Goal: Task Accomplishment & Management: Complete application form

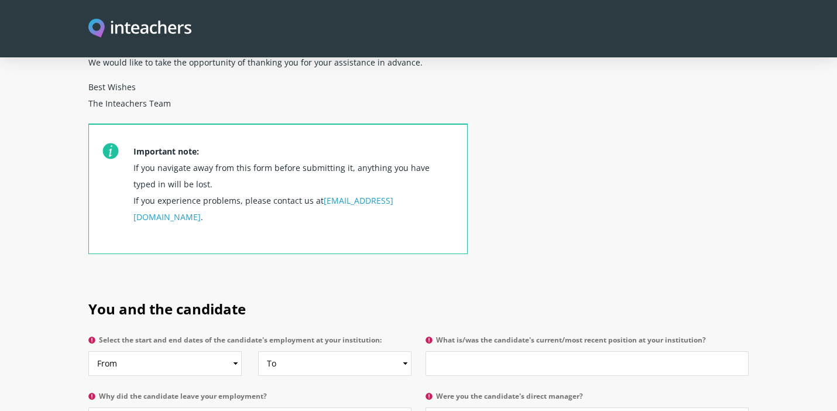
scroll to position [442, 0]
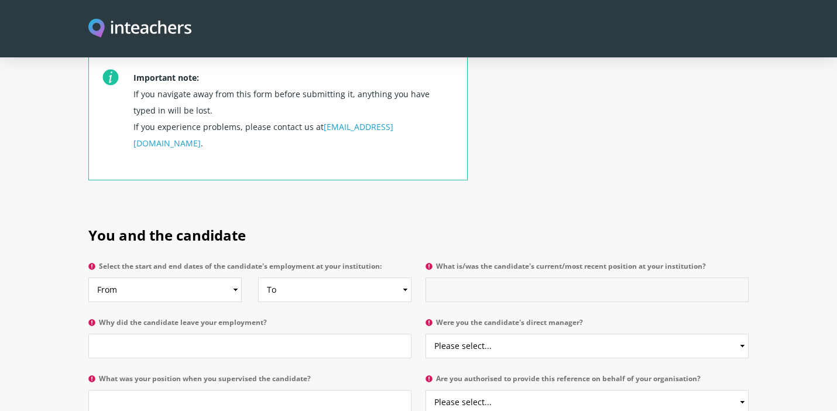
click at [519, 277] on input "What is/was the candidate's current/most recent position at your institution?" at bounding box center [587, 289] width 323 height 25
type input "teaching assistant"
click at [376, 334] on input "Why did the candidate leave your employment?" at bounding box center [249, 346] width 323 height 25
click at [334, 390] on input "What was your position when you supervised the candidate?" at bounding box center [249, 402] width 323 height 25
type input "teacher"
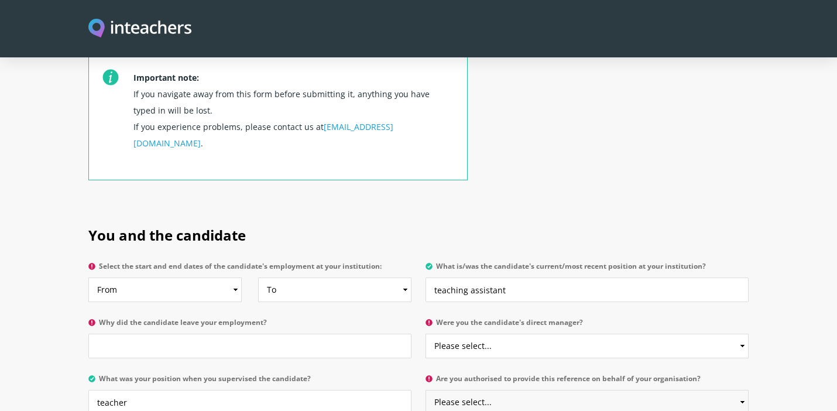
click at [595, 390] on select "Please select... Yes No" at bounding box center [587, 402] width 323 height 25
select select "Yes"
click at [588, 334] on select "Please select... Yes No" at bounding box center [587, 346] width 323 height 25
select select "Yes"
click at [332, 334] on input "Why did the candidate leave your employment?" at bounding box center [249, 346] width 323 height 25
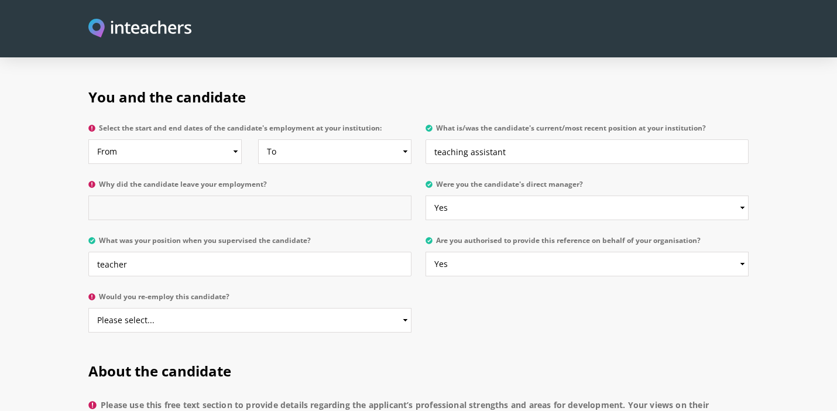
scroll to position [589, 0]
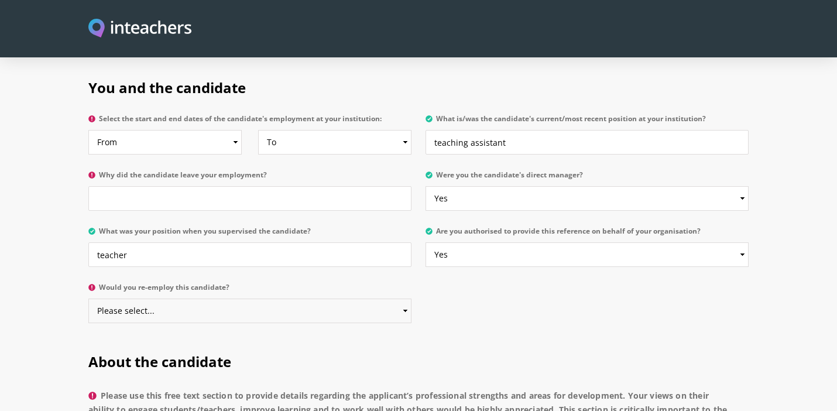
click at [318, 299] on select "Please select... Yes No" at bounding box center [249, 311] width 323 height 25
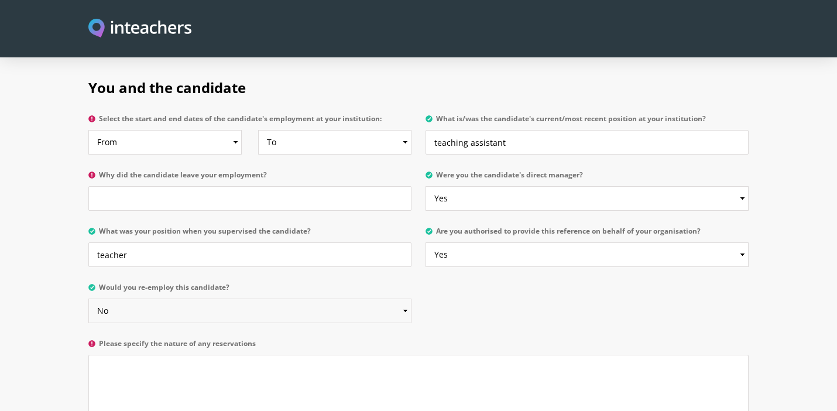
click at [313, 299] on select "Please select... Yes No" at bounding box center [249, 311] width 323 height 25
select select "Yes"
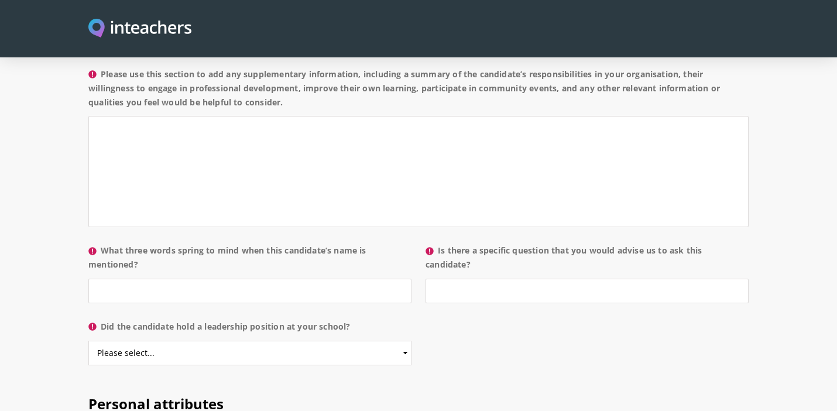
scroll to position [1085, 0]
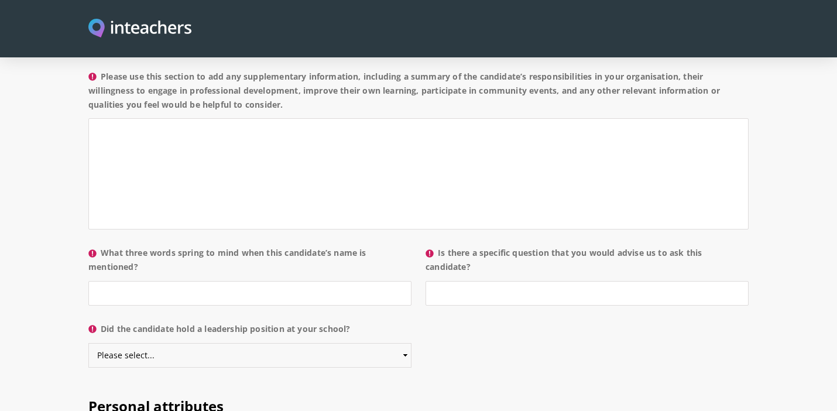
click at [339, 343] on select "Please select... Yes No" at bounding box center [249, 355] width 323 height 25
click at [340, 343] on select "Please select... Yes No" at bounding box center [249, 355] width 323 height 25
select select "No"
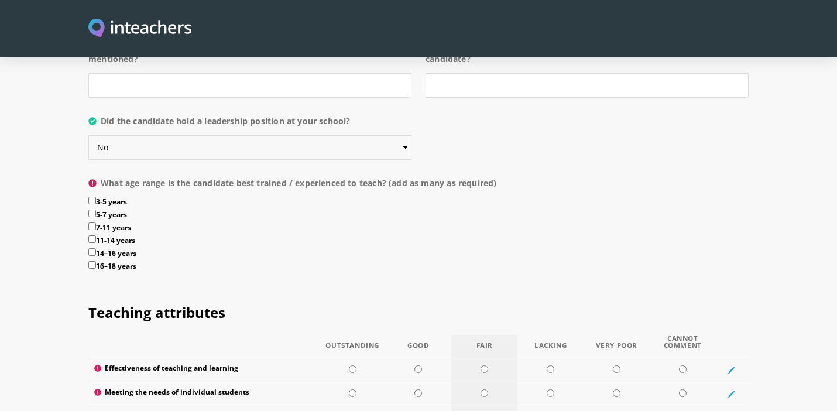
scroll to position [1269, 0]
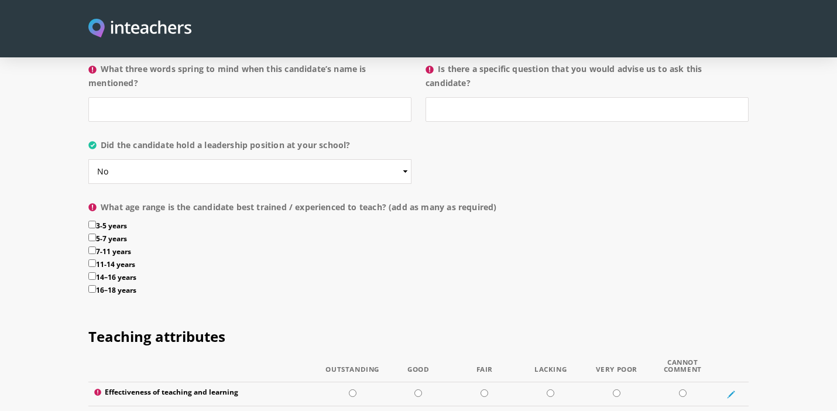
click at [92, 221] on input "3-5 years" at bounding box center [92, 225] width 8 height 8
checkbox input "true"
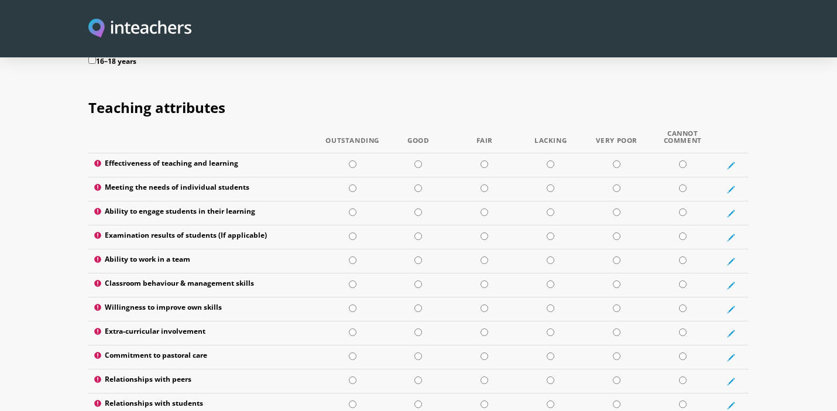
scroll to position [1493, 0]
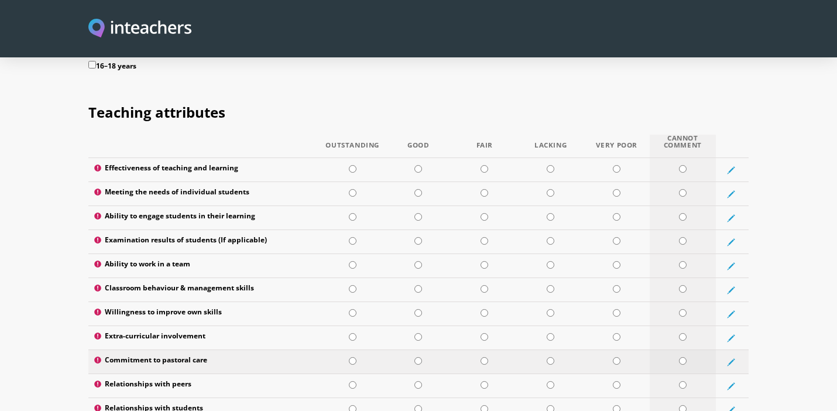
click at [684, 357] on input "radio" at bounding box center [683, 361] width 8 height 8
radio input "true"
click at [680, 333] on input "radio" at bounding box center [683, 337] width 8 height 8
radio input "true"
click at [420, 285] on input "radio" at bounding box center [418, 289] width 8 height 8
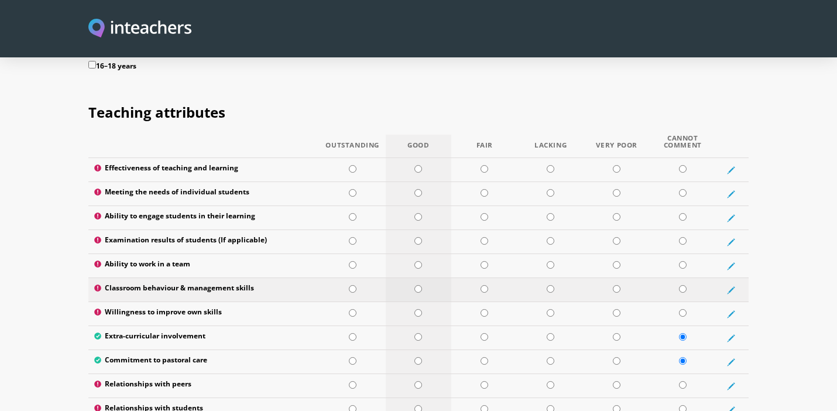
radio input "true"
click at [351, 254] on td at bounding box center [353, 266] width 66 height 24
radio input "true"
click at [351, 309] on input "radio" at bounding box center [353, 313] width 8 height 8
radio input "true"
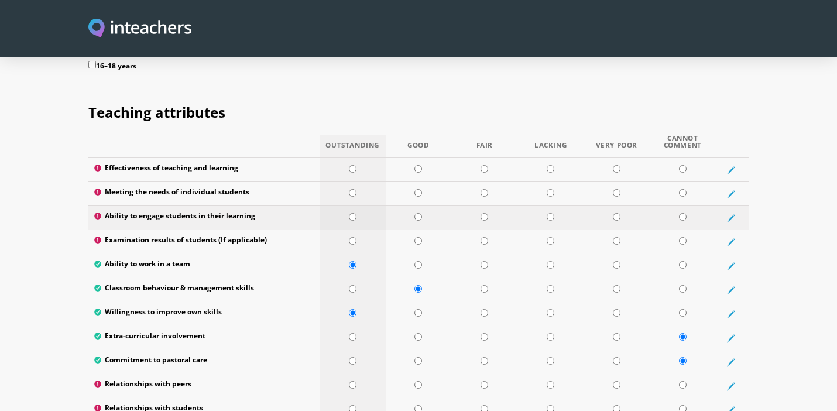
click at [354, 206] on td at bounding box center [353, 218] width 66 height 24
radio input "true"
click at [352, 189] on input "radio" at bounding box center [353, 193] width 8 height 8
radio input "true"
click at [349, 165] on input "radio" at bounding box center [353, 169] width 8 height 8
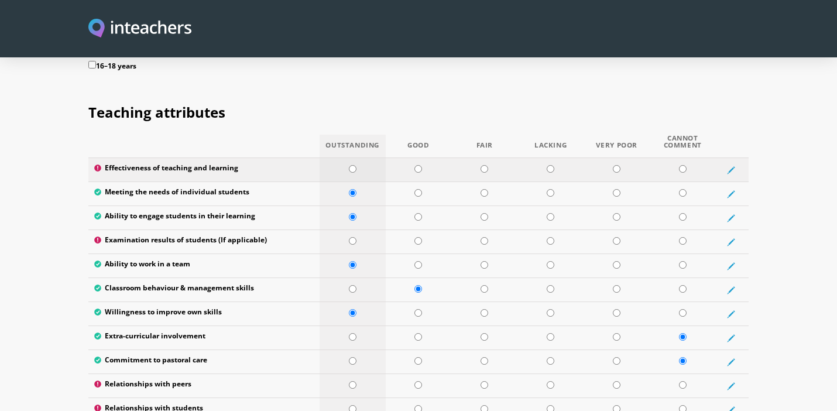
radio input "true"
click at [682, 237] on input "radio" at bounding box center [683, 241] width 8 height 8
radio input "true"
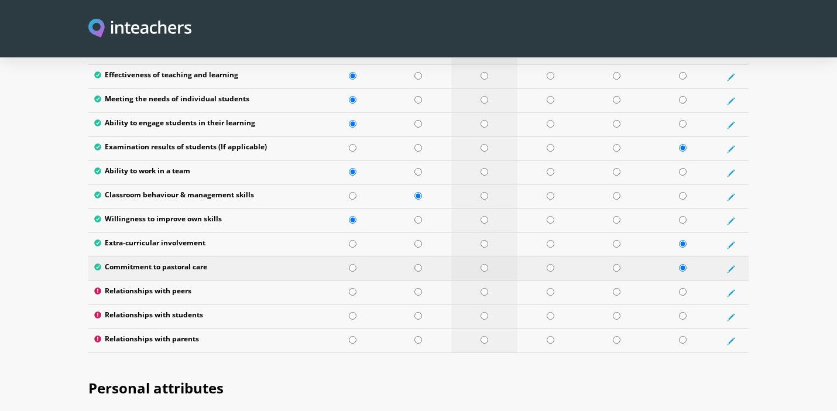
scroll to position [1602, 0]
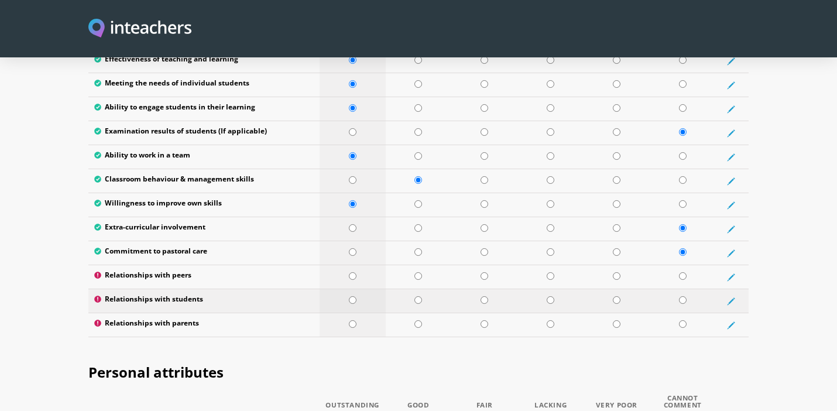
click at [355, 296] on input "radio" at bounding box center [353, 300] width 8 height 8
radio input "true"
click at [413, 313] on td at bounding box center [419, 325] width 66 height 24
radio input "true"
click at [420, 265] on td at bounding box center [419, 277] width 66 height 24
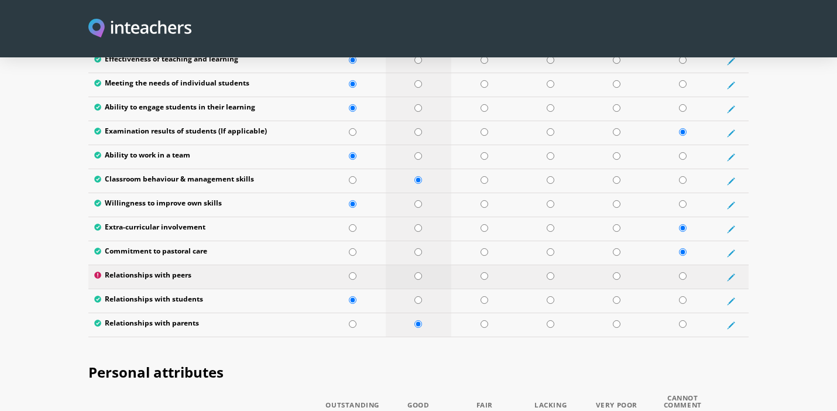
radio input "true"
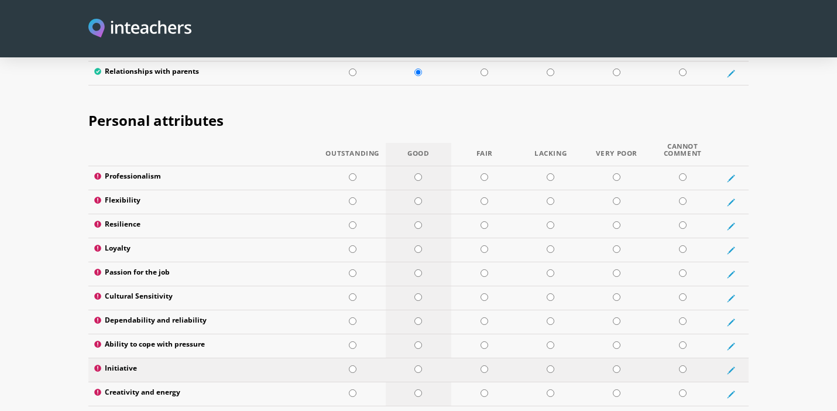
scroll to position [1851, 0]
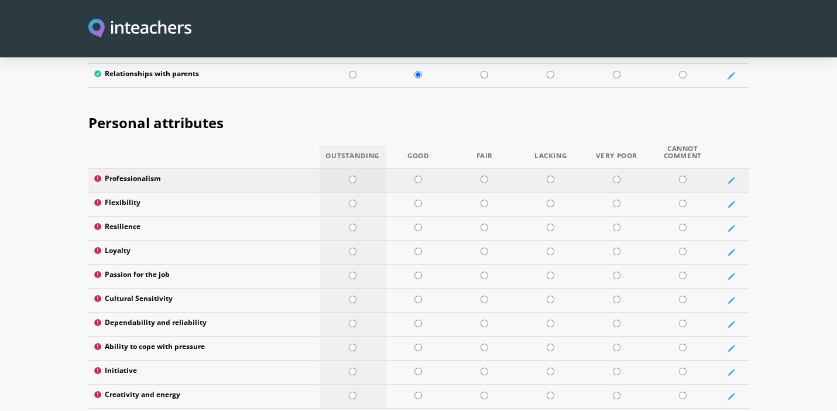
click at [354, 176] on input "radio" at bounding box center [353, 180] width 8 height 8
radio input "true"
click at [354, 200] on input "radio" at bounding box center [353, 204] width 8 height 8
radio input "true"
click at [354, 224] on input "radio" at bounding box center [353, 228] width 8 height 8
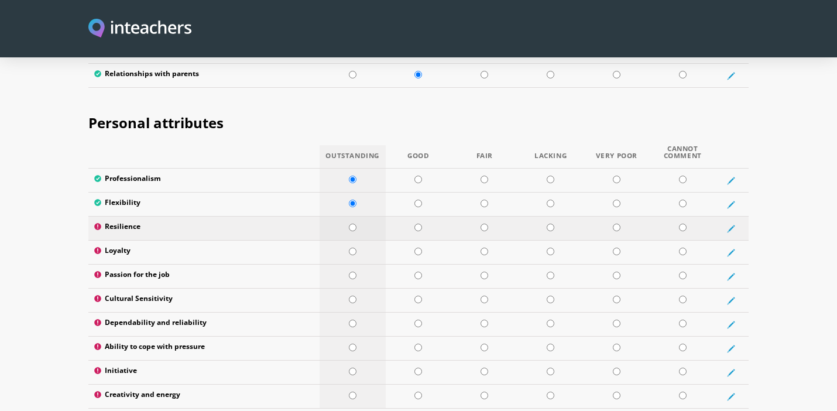
radio input "true"
click at [354, 241] on td at bounding box center [353, 253] width 66 height 24
radio input "true"
click at [354, 265] on td at bounding box center [353, 277] width 66 height 24
radio input "true"
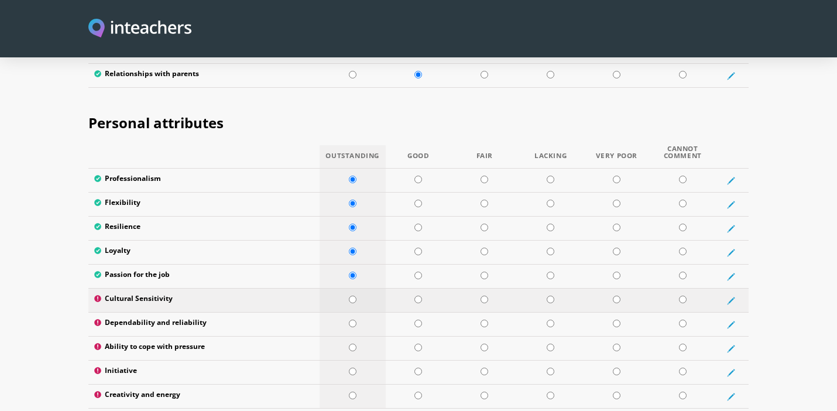
click at [352, 296] on input "radio" at bounding box center [353, 300] width 8 height 8
radio input "true"
click at [350, 313] on td at bounding box center [353, 325] width 66 height 24
radio input "true"
click at [354, 344] on input "radio" at bounding box center [353, 348] width 8 height 8
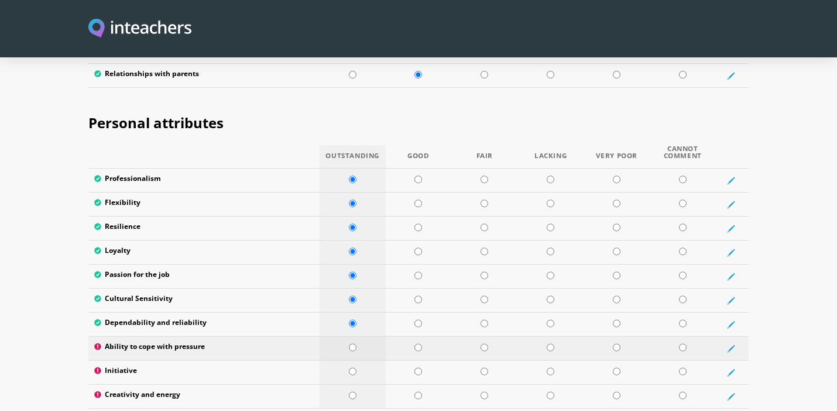
radio input "true"
click at [354, 368] on input "radio" at bounding box center [353, 372] width 8 height 8
radio input "true"
click at [355, 385] on td at bounding box center [353, 397] width 66 height 24
radio input "true"
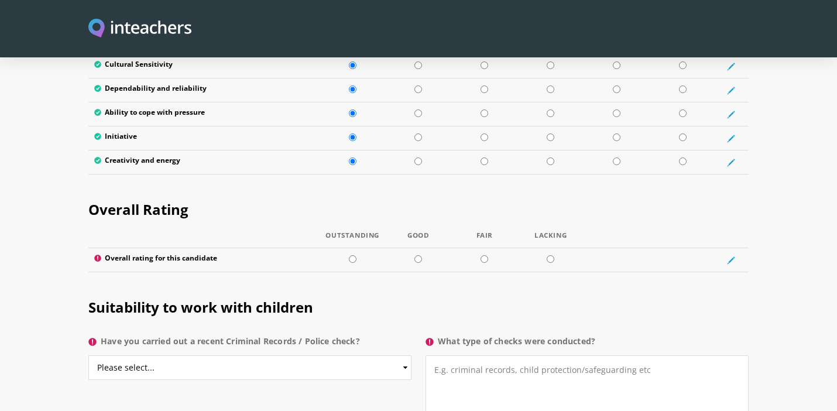
scroll to position [2085, 0]
click at [354, 249] on td at bounding box center [353, 261] width 66 height 24
radio input "true"
click at [330, 356] on select "Please select... Yes No Do not know" at bounding box center [249, 368] width 323 height 25
select select "Do not know"
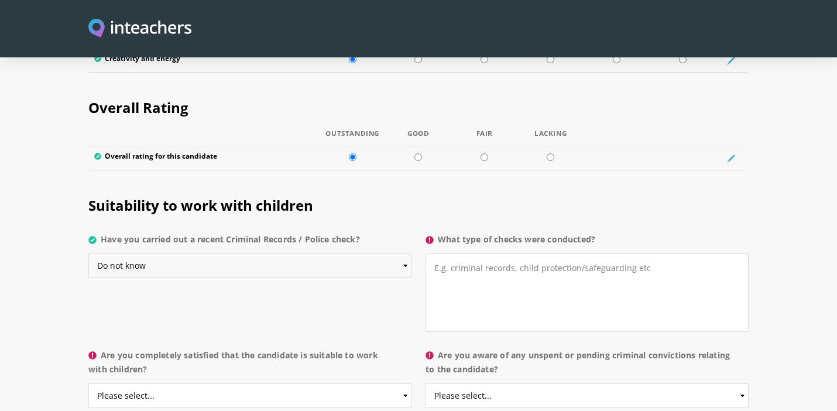
scroll to position [2190, 0]
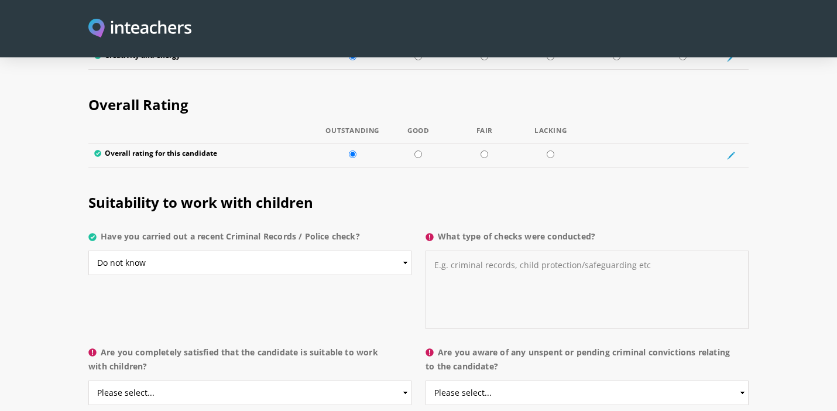
click at [541, 274] on textarea "What type of checks were conducted?" at bounding box center [587, 290] width 323 height 78
click at [630, 251] on textarea "fingerprinting was done which is required of all teacung staff" at bounding box center [587, 290] width 323 height 78
click at [686, 251] on textarea "fingerprinting was done which is required of all teaching staff" at bounding box center [587, 290] width 323 height 78
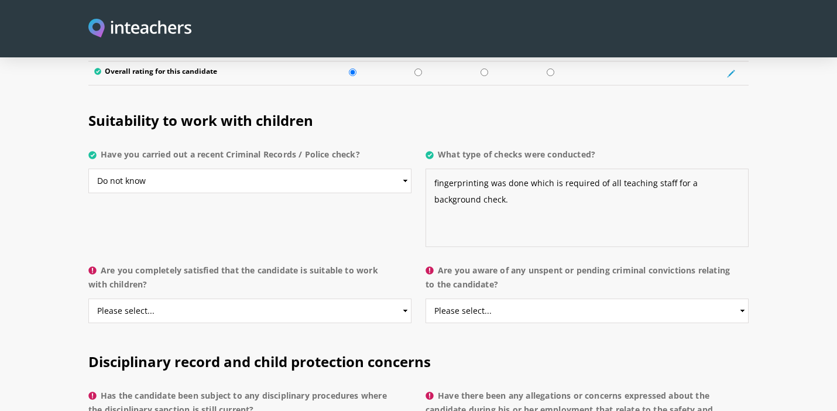
scroll to position [2273, 0]
type textarea "fingerprinting was done which is required of all teaching staff for a backgroun…"
click at [367, 298] on select "Please select... Yes No Do not know" at bounding box center [249, 310] width 323 height 25
select select "Yes"
click at [575, 298] on select "Please select... Yes No Do not know" at bounding box center [587, 310] width 323 height 25
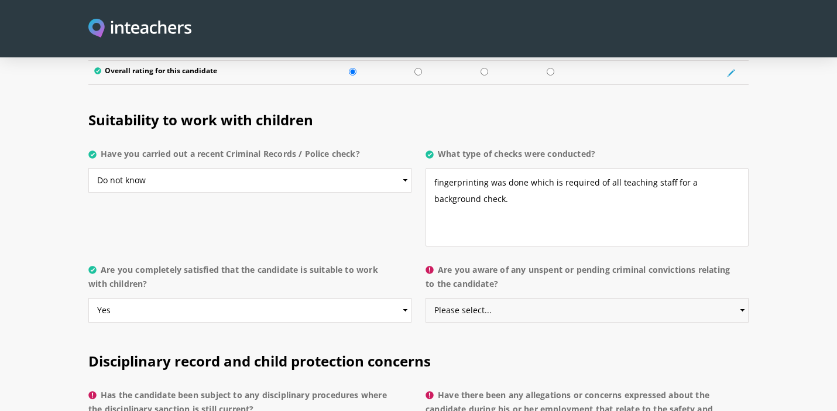
select select "No"
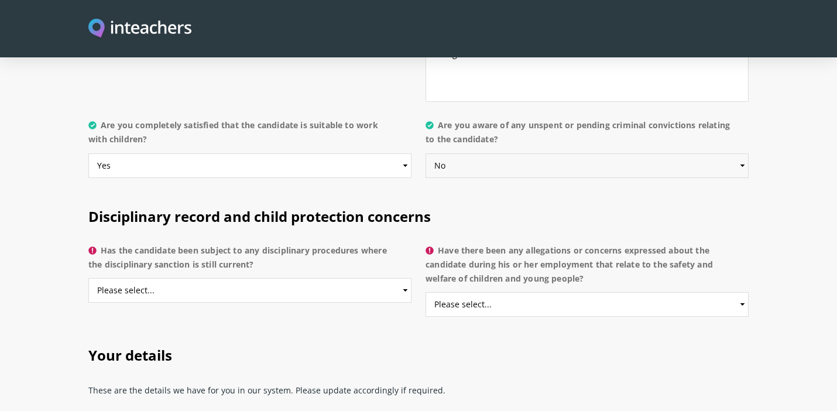
scroll to position [2425, 0]
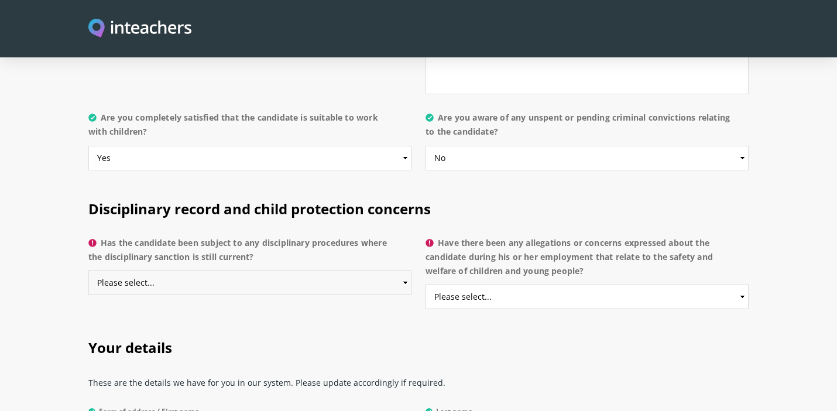
click at [368, 270] on select "Please select... Yes No Do not know" at bounding box center [249, 282] width 323 height 25
select select "No"
click at [538, 284] on select "Please select... Yes No Do not know" at bounding box center [587, 296] width 323 height 25
select select "No"
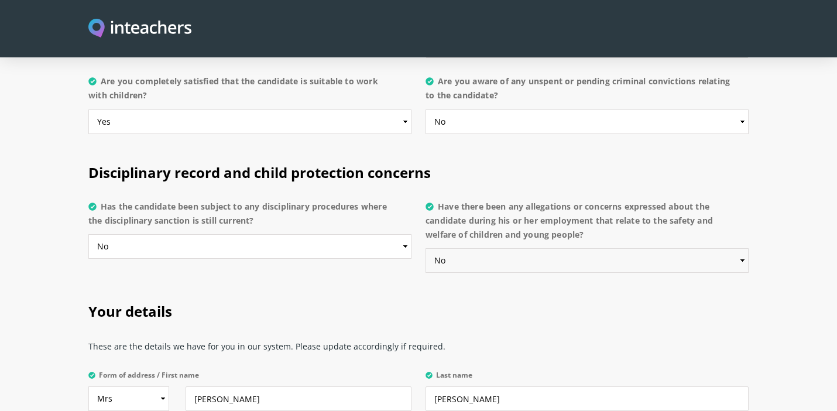
scroll to position [2612, 0]
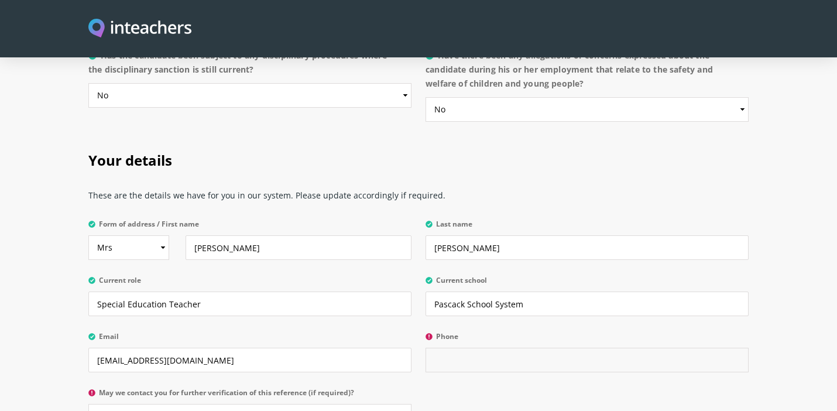
click at [489, 348] on input "Phone" at bounding box center [587, 360] width 323 height 25
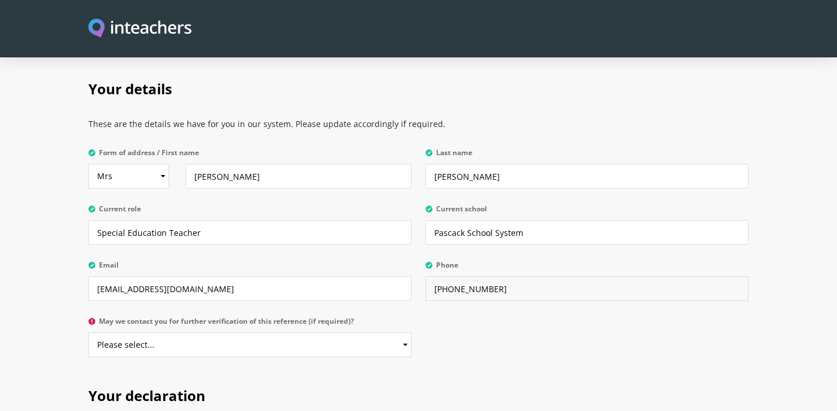
scroll to position [2685, 0]
type input "201-693-0274"
click at [324, 331] on select "Please select... Yes No" at bounding box center [249, 343] width 323 height 25
select select "Yes"
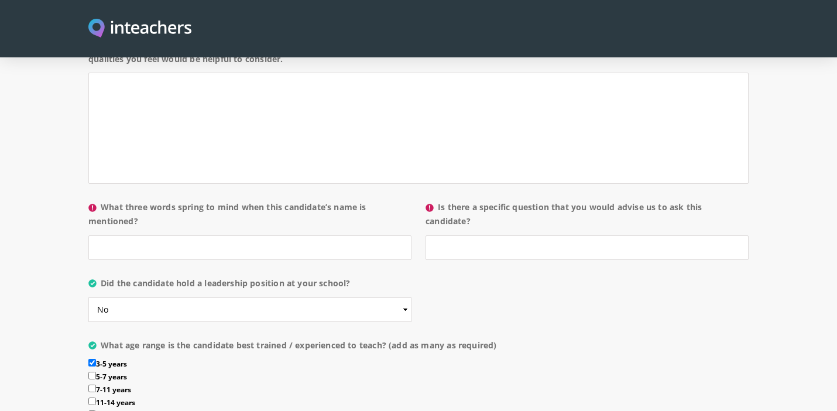
scroll to position [1132, 0]
click at [320, 234] on input "What three words spring to mind when this candidate’s name is mentioned?" at bounding box center [249, 246] width 323 height 25
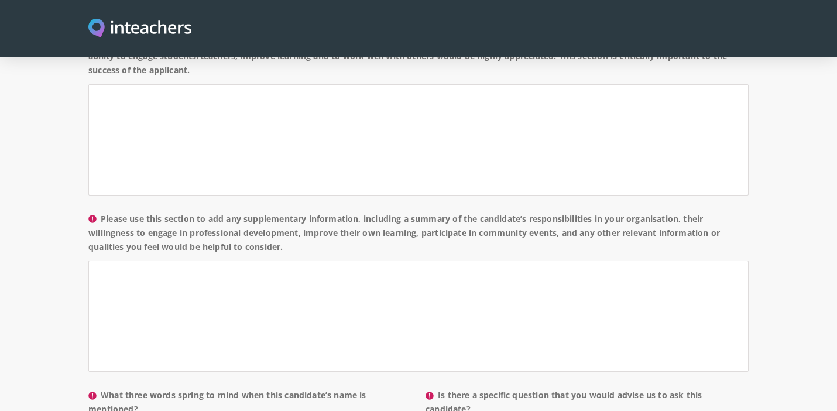
scroll to position [927, 0]
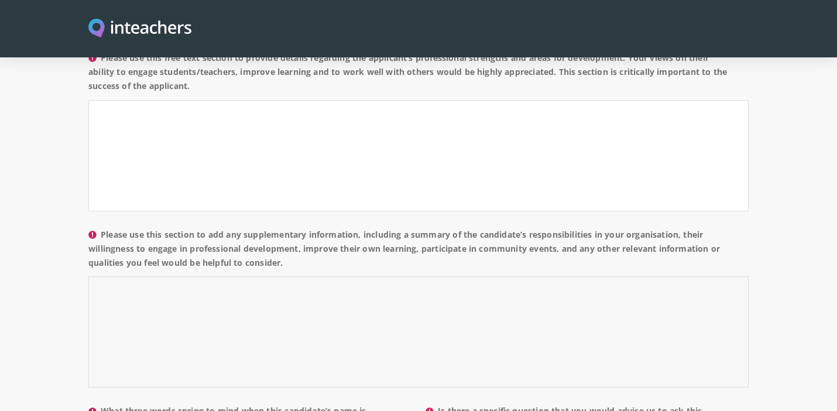
paste textarea "I am pleased to recommend Christine Boyce for your consideration. I have worked…"
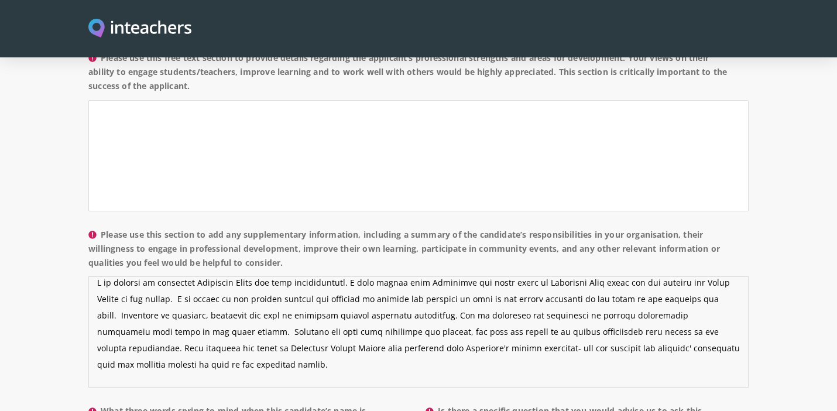
scroll to position [0, 0]
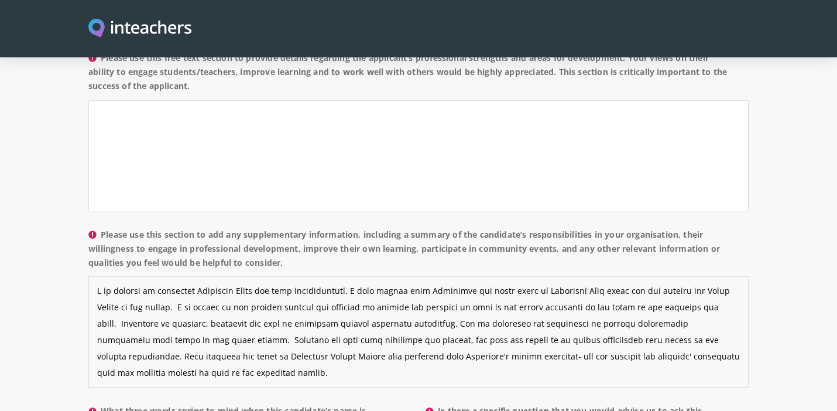
drag, startPoint x: 265, startPoint y: 260, endPoint x: 208, endPoint y: 259, distance: 56.2
click at [208, 276] on textarea "Please use this section to add any supplementary information, including a summa…" at bounding box center [418, 331] width 660 height 111
drag, startPoint x: 468, startPoint y: 260, endPoint x: 436, endPoint y: 260, distance: 31.6
click at [434, 276] on textarea "Please use this section to add any supplementary information, including a summa…" at bounding box center [418, 331] width 660 height 111
drag, startPoint x: 498, startPoint y: 261, endPoint x: 478, endPoint y: 262, distance: 20.5
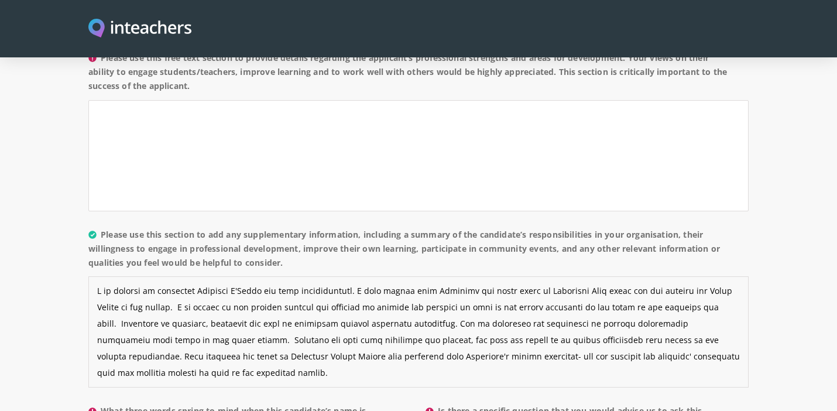
click at [478, 276] on textarea "Please use this section to add any supplementary information, including a summa…" at bounding box center [418, 331] width 660 height 111
drag, startPoint x: 619, startPoint y: 260, endPoint x: 531, endPoint y: 260, distance: 87.2
click at [531, 276] on textarea "Please use this section to add any supplementary information, including a summa…" at bounding box center [418, 331] width 660 height 111
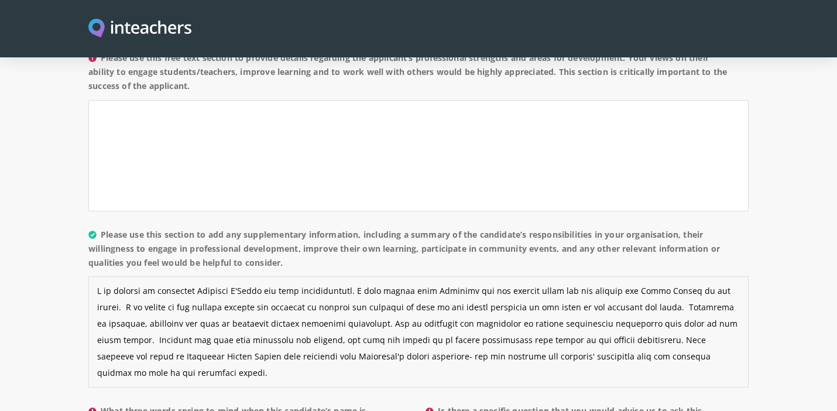
drag, startPoint x: 574, startPoint y: 261, endPoint x: 693, endPoint y: 258, distance: 118.9
click at [693, 276] on textarea "Please use this section to add any supplementary information, including a summa…" at bounding box center [418, 331] width 660 height 111
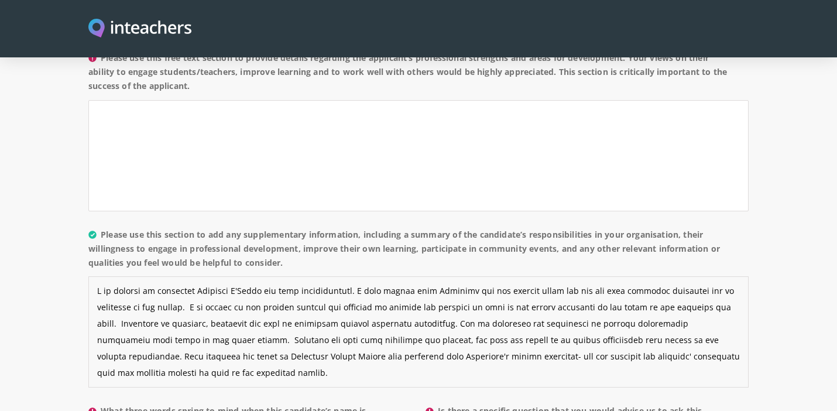
drag, startPoint x: 132, startPoint y: 294, endPoint x: 92, endPoint y: 294, distance: 39.8
click at [92, 294] on textarea "Please use this section to add any supplementary information, including a summa…" at bounding box center [418, 331] width 660 height 111
drag, startPoint x: 711, startPoint y: 294, endPoint x: 125, endPoint y: 304, distance: 586.0
click at [123, 305] on textarea "Please use this section to add any supplementary information, including a summa…" at bounding box center [418, 331] width 660 height 111
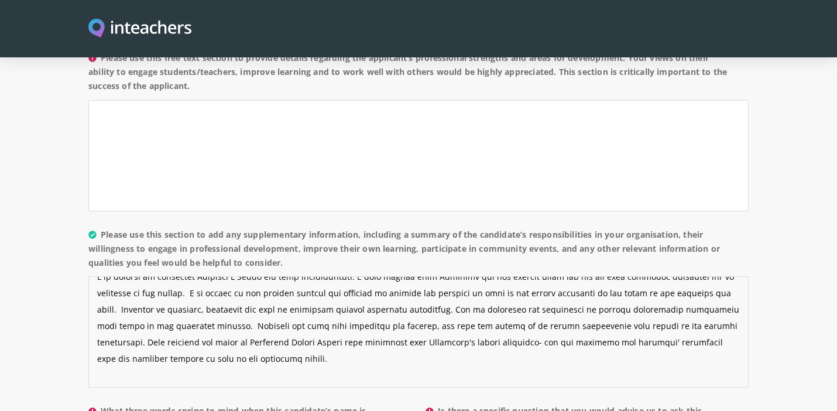
scroll to position [22, 0]
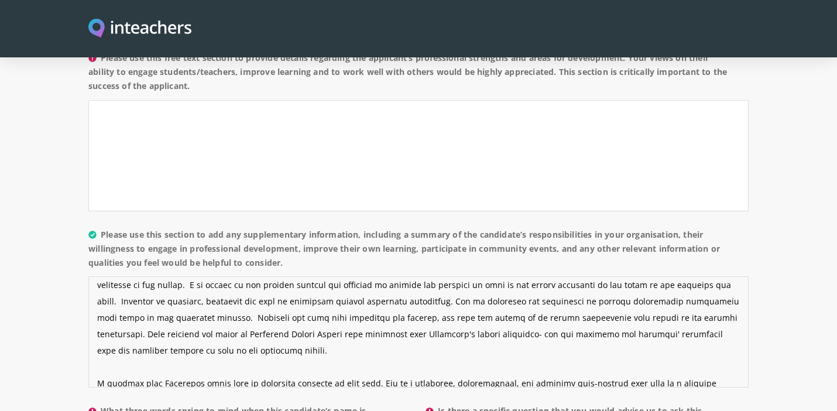
drag, startPoint x: 133, startPoint y: 305, endPoint x: 239, endPoint y: 302, distance: 105.4
click at [240, 304] on textarea "Please use this section to add any supplementary information, including a summa…" at bounding box center [418, 331] width 660 height 111
drag, startPoint x: 278, startPoint y: 305, endPoint x: 214, endPoint y: 304, distance: 63.8
click at [214, 304] on textarea "Please use this section to add any supplementary information, including a summa…" at bounding box center [418, 331] width 660 height 111
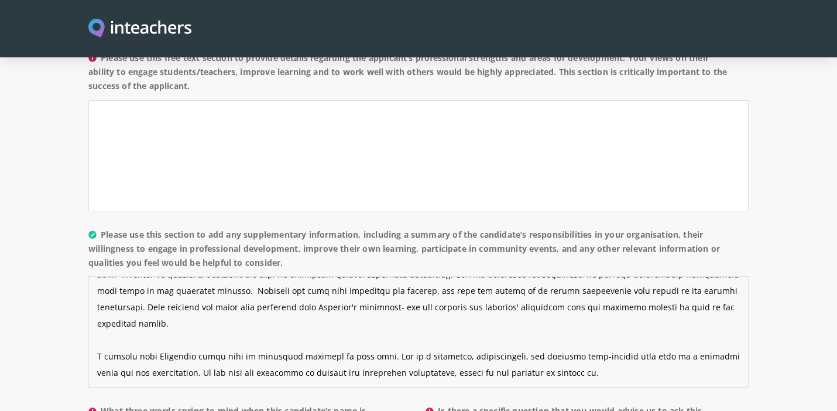
scroll to position [48, 0]
drag, startPoint x: 183, startPoint y: 312, endPoint x: 150, endPoint y: 311, distance: 32.8
click at [150, 311] on textarea "Please use this section to add any supplementary information, including a summa…" at bounding box center [418, 331] width 660 height 111
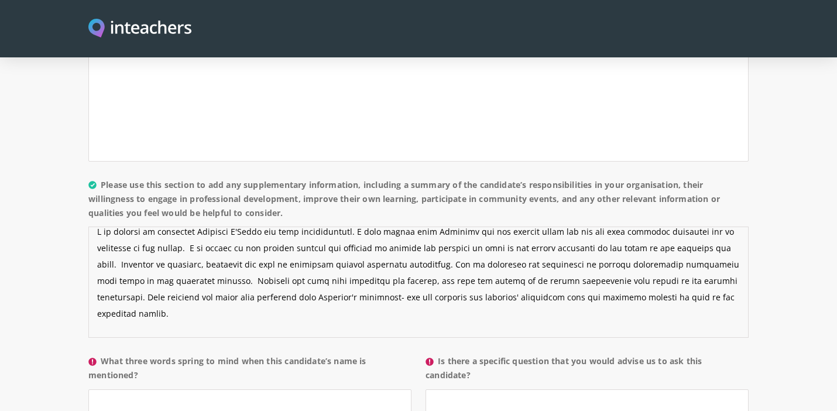
scroll to position [4, 0]
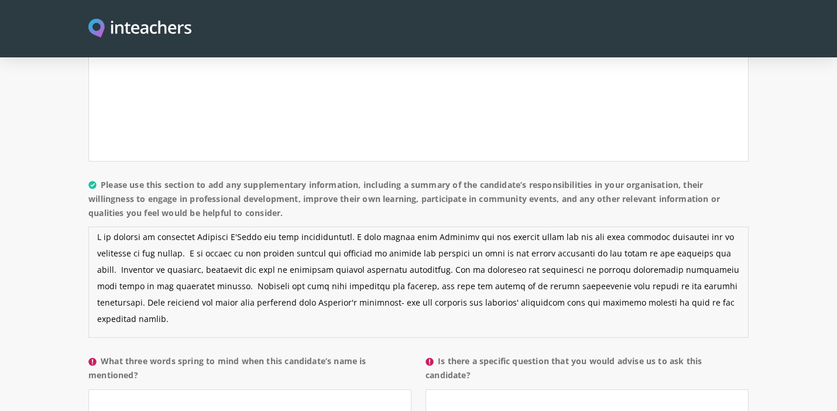
drag, startPoint x: 162, startPoint y: 221, endPoint x: 149, endPoint y: 221, distance: 12.3
click at [149, 227] on textarea "Please use this section to add any supplementary information, including a summa…" at bounding box center [418, 282] width 660 height 111
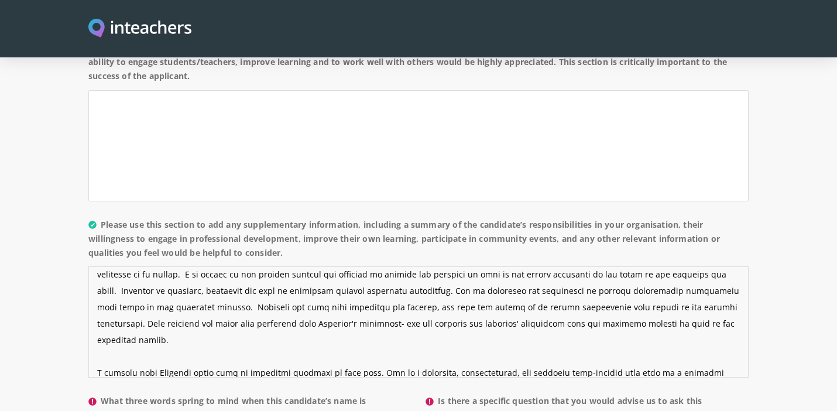
scroll to position [49, 0]
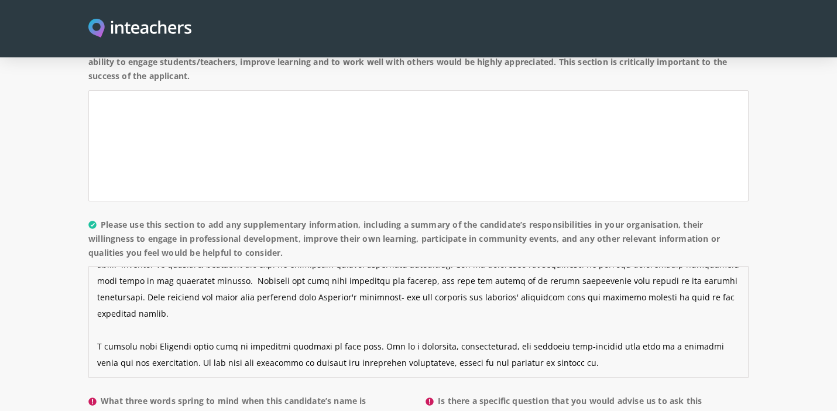
drag, startPoint x: 97, startPoint y: 248, endPoint x: 323, endPoint y: 339, distance: 244.0
click at [323, 339] on textarea "Please use this section to add any supplementary information, including a summa…" at bounding box center [418, 321] width 660 height 111
type textarea "I am pleased to recommend Jennifer O'Brien for your consideration. I have worke…"
click at [287, 127] on textarea "Please use this free text section to provide details regarding the applicant’s …" at bounding box center [418, 145] width 660 height 111
paste textarea "I am pleased to recommend Jennifer O'Brien for your consideration. I have worke…"
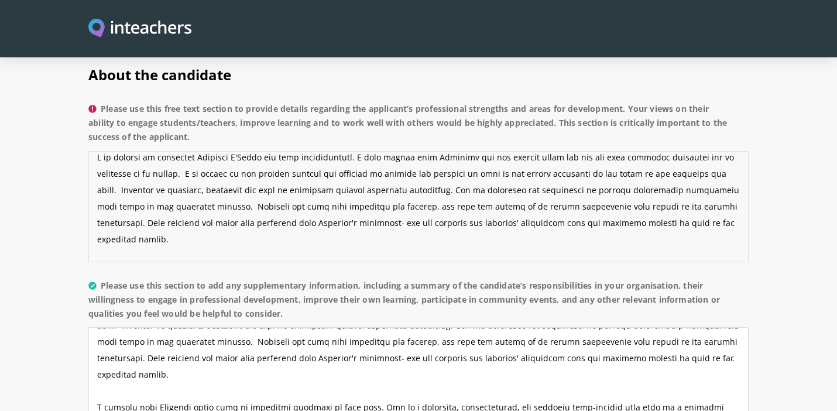
scroll to position [8, 0]
type textarea "I am pleased to recommend Jennifer O'Brien for your consideration. I have worke…"
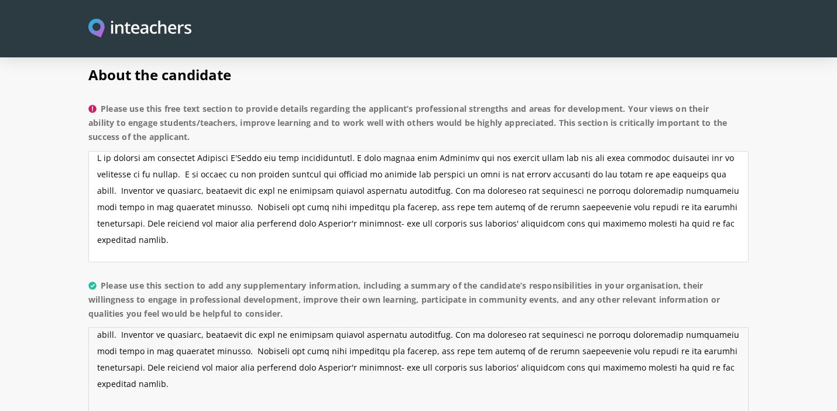
scroll to position [35, 0]
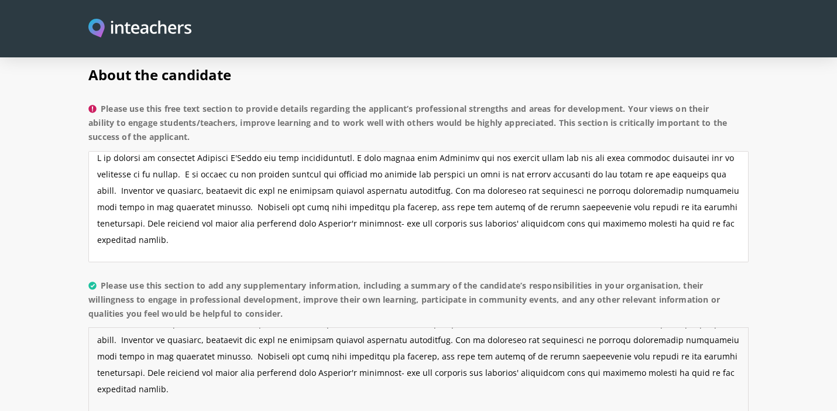
drag, startPoint x: 545, startPoint y: 378, endPoint x: 94, endPoint y: 304, distance: 457.3
click at [94, 327] on textarea "Please use this section to add any supplementary information, including a summa…" at bounding box center [418, 382] width 660 height 111
type textarea "I am pleased to recommend Jennifer O'Brien for your consideration. I have worke…"
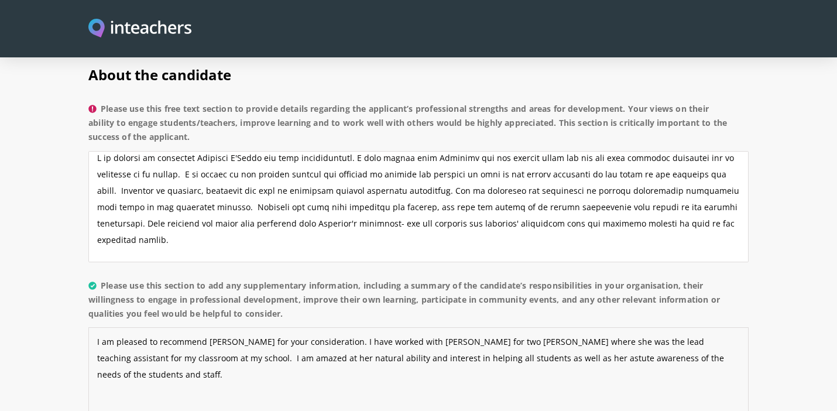
scroll to position [0, 0]
drag, startPoint x: 732, startPoint y: 328, endPoint x: 96, endPoint y: 308, distance: 635.9
click at [96, 327] on textarea "I am pleased to recommend Jennifer O'Brien for your consideration. I have worke…" at bounding box center [418, 382] width 660 height 111
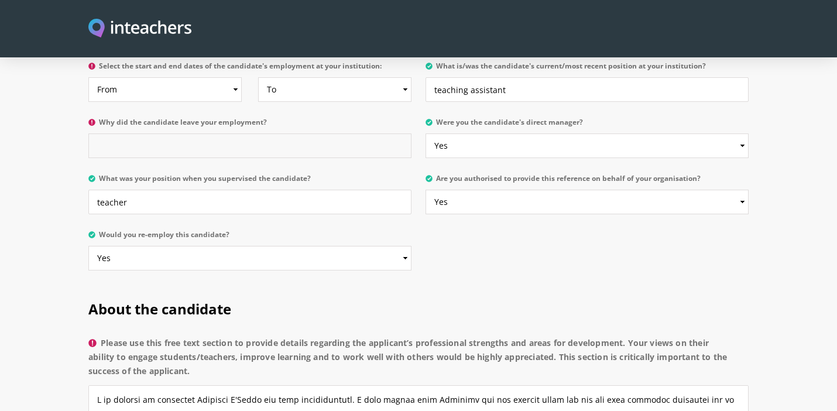
click at [253, 133] on input "Why did the candidate leave your employment?" at bounding box center [249, 145] width 323 height 25
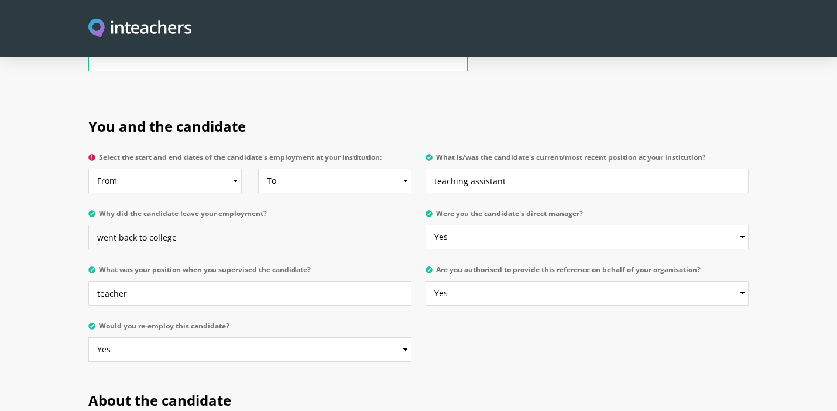
scroll to position [548, 0]
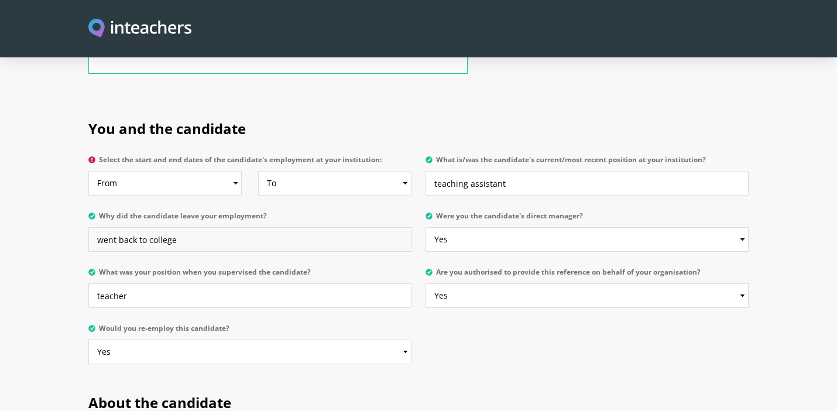
type input "went back to college"
click at [200, 171] on select "From 2025 2024 2023 2022 2021 2020 2019 2018 2017 2016 2015 2014 2013 2012 2011…" at bounding box center [164, 183] width 153 height 25
select select "2004"
click at [299, 171] on select "To Currently 2025 2024 2023 2022 2021 2020 2019 2018 2017 2016 2015 2014 2013 2…" at bounding box center [334, 183] width 153 height 25
select select "2005"
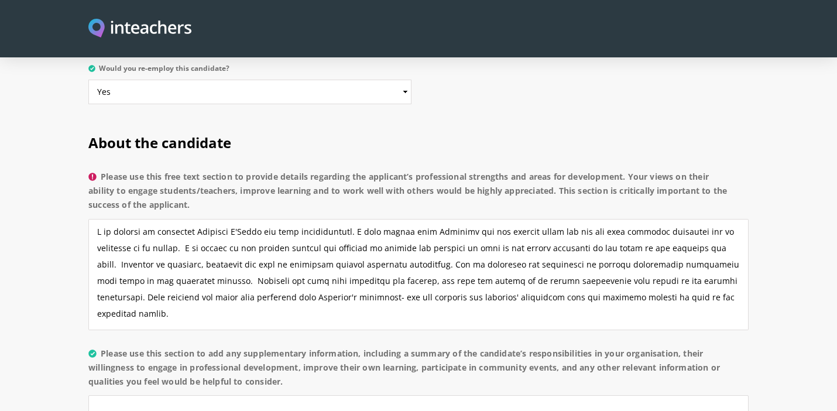
scroll to position [0, 0]
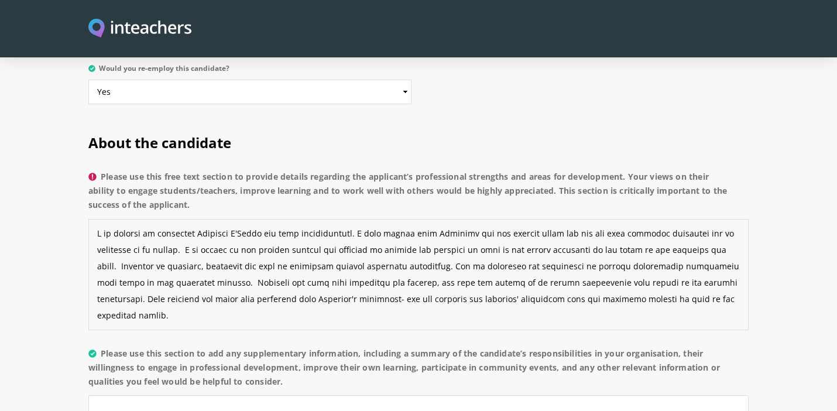
drag, startPoint x: 186, startPoint y: 219, endPoint x: 138, endPoint y: 217, distance: 48.1
click at [138, 219] on textarea "Please use this free text section to provide details regarding the applicant’s …" at bounding box center [418, 274] width 660 height 111
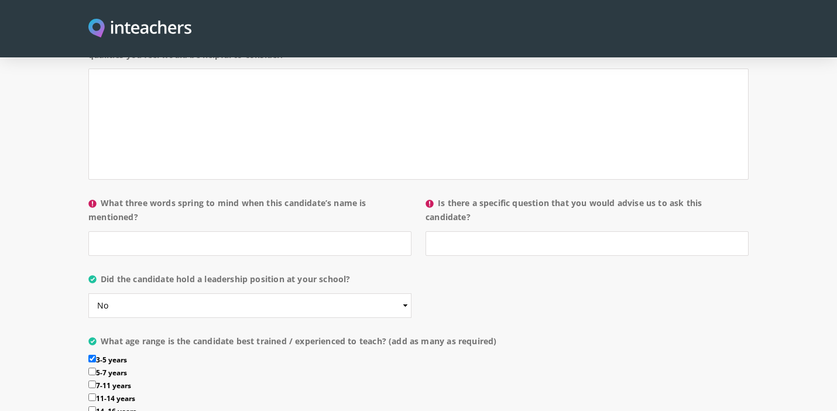
scroll to position [1133, 0]
type textarea "I am pleased to recommend Jennifer O'Brien for your consideration. I have worke…"
click at [328, 225] on p "What three words spring to mind when this candidate’s name is mentioned?" at bounding box center [253, 231] width 330 height 76
click at [328, 233] on input "What three words spring to mind when this candidate’s name is mentioned?" at bounding box center [249, 245] width 323 height 25
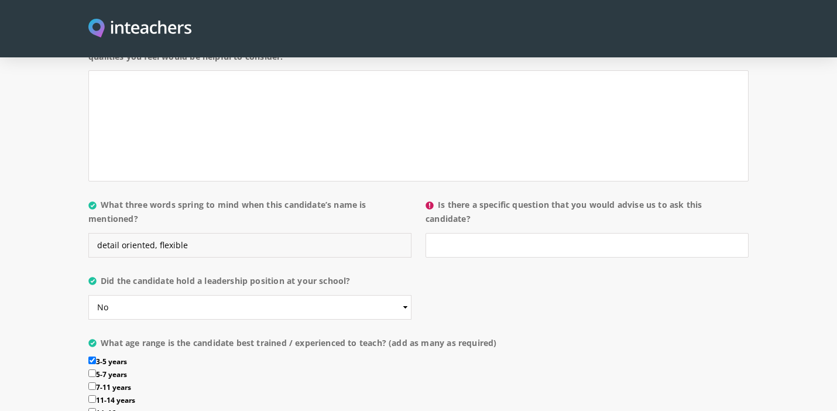
click at [122, 233] on input "detail oriented, flexible" at bounding box center [249, 245] width 323 height 25
click at [188, 233] on input "detail-oriented, flexible" at bounding box center [249, 245] width 323 height 25
click at [207, 233] on input "detail-oriented, flexible, resilent" at bounding box center [249, 245] width 323 height 25
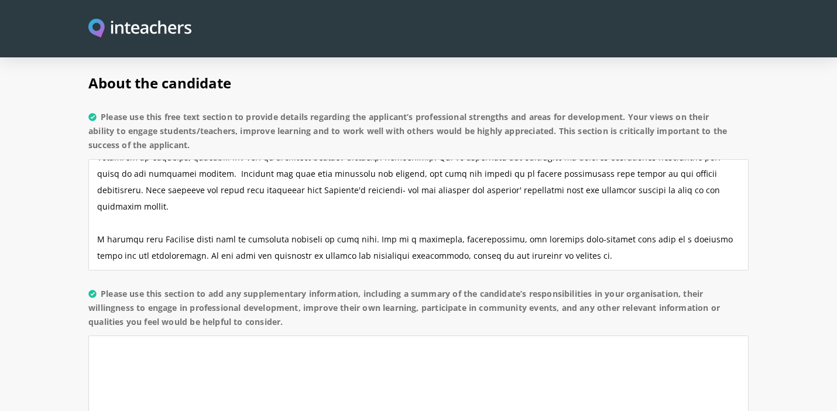
scroll to position [911, 0]
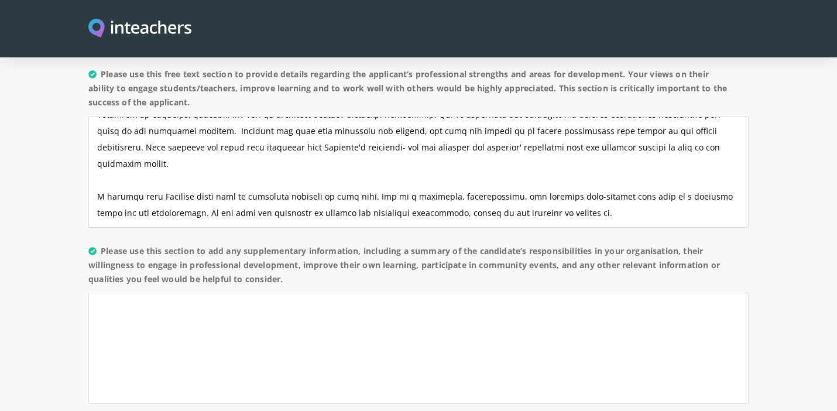
type input "detail-oriented, flexible, resilient"
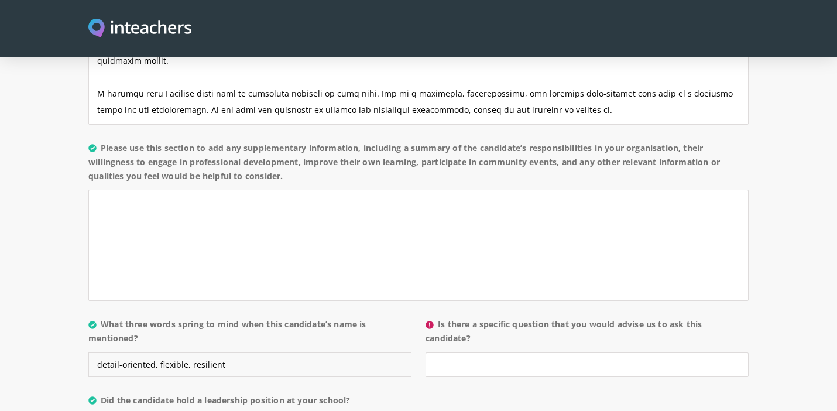
scroll to position [1042, 0]
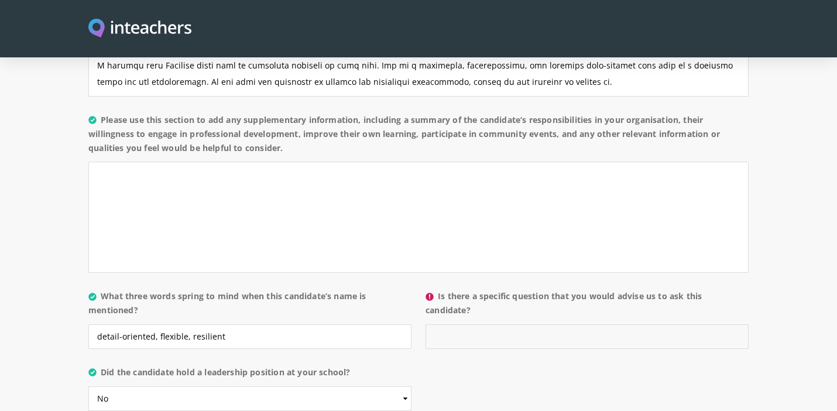
click at [538, 324] on input "Is there a specific question that you would advise us to ask this candidate?" at bounding box center [587, 336] width 323 height 25
type input "no"
click at [383, 194] on textarea "Please use this section to add any supplementary information, including a summa…" at bounding box center [418, 217] width 660 height 111
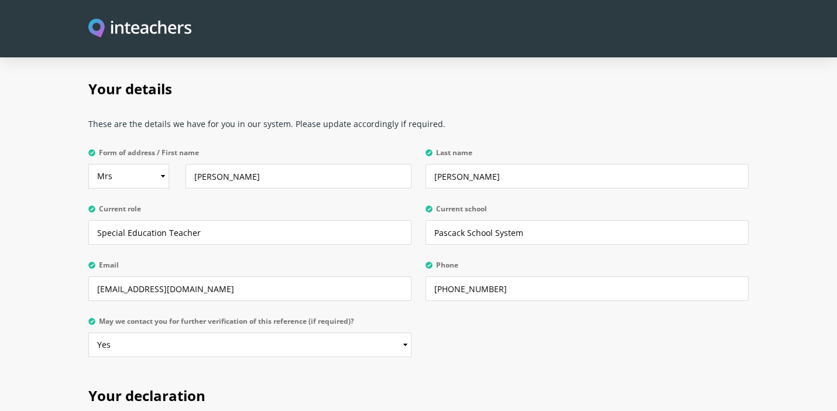
scroll to position [2685, 0]
type textarea "Please see above."
click at [465, 219] on input "Pascack School System" at bounding box center [587, 231] width 323 height 25
drag, startPoint x: 467, startPoint y: 204, endPoint x: 543, endPoint y: 207, distance: 75.6
click at [543, 219] on input "Pascack School System" at bounding box center [587, 231] width 323 height 25
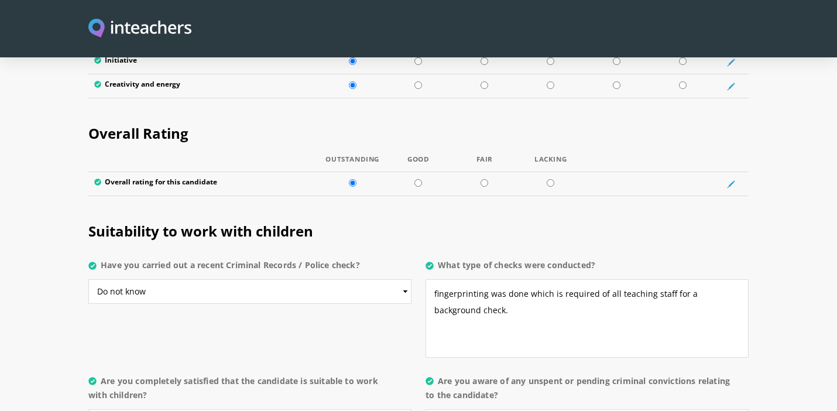
scroll to position [2159, 0]
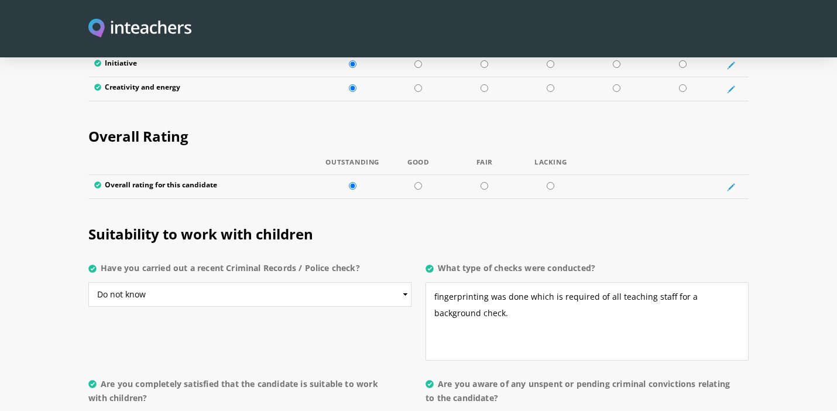
type input "Pascack Valley Board of Education"
click at [392, 282] on select "Please select... Yes No Do not know" at bounding box center [249, 294] width 323 height 25
select select "No"
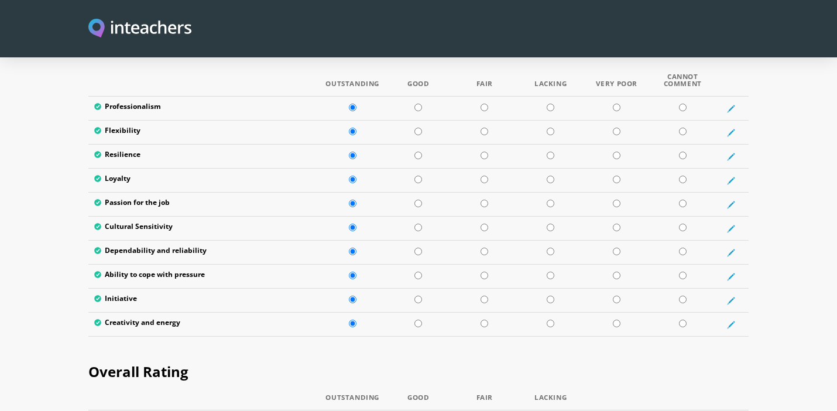
scroll to position [2958, 0]
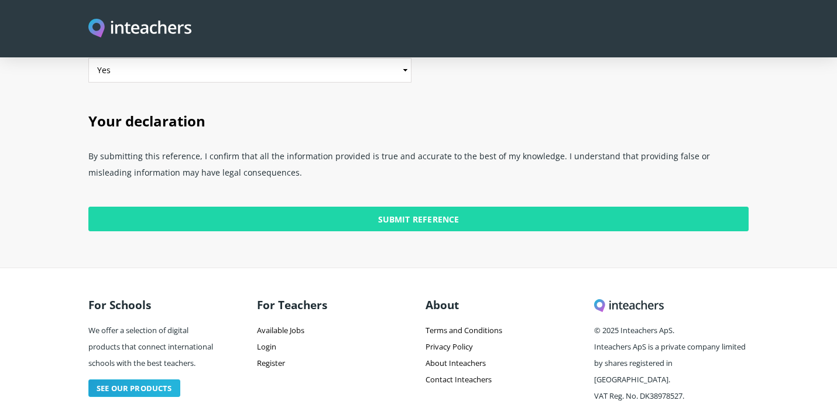
click at [402, 207] on input "Submit Reference" at bounding box center [418, 219] width 660 height 25
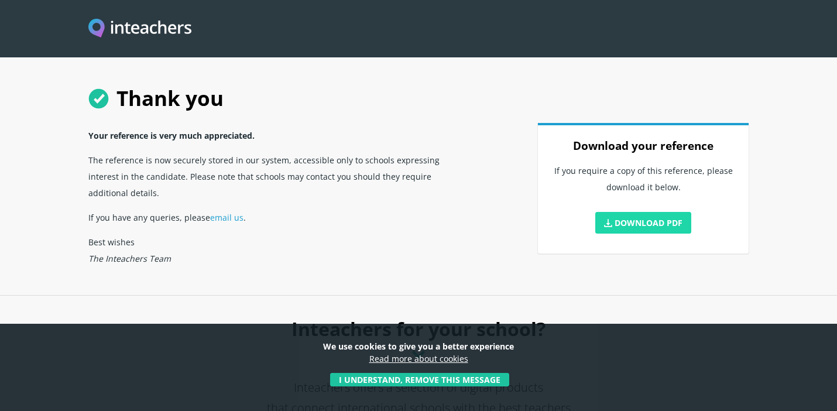
click at [655, 222] on link "Download PDF" at bounding box center [643, 223] width 96 height 22
